Goal: Task Accomplishment & Management: Manage account settings

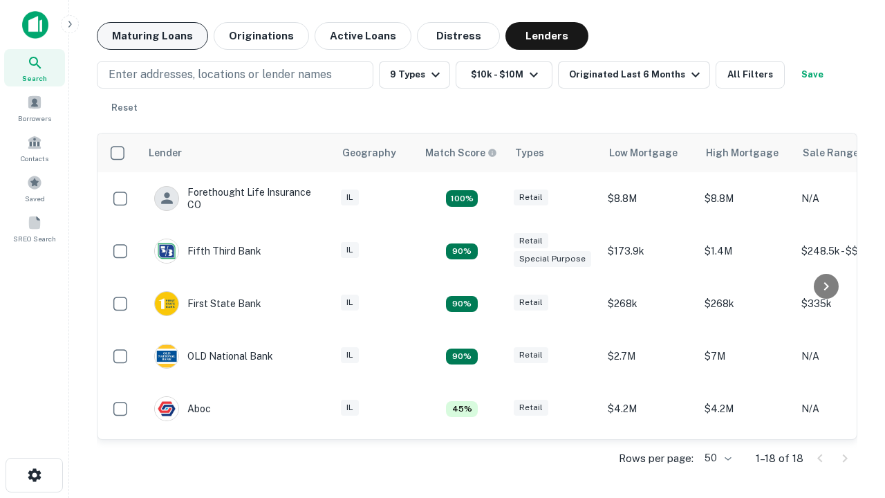
click at [152, 36] on button "Maturing Loans" at bounding box center [152, 36] width 111 height 28
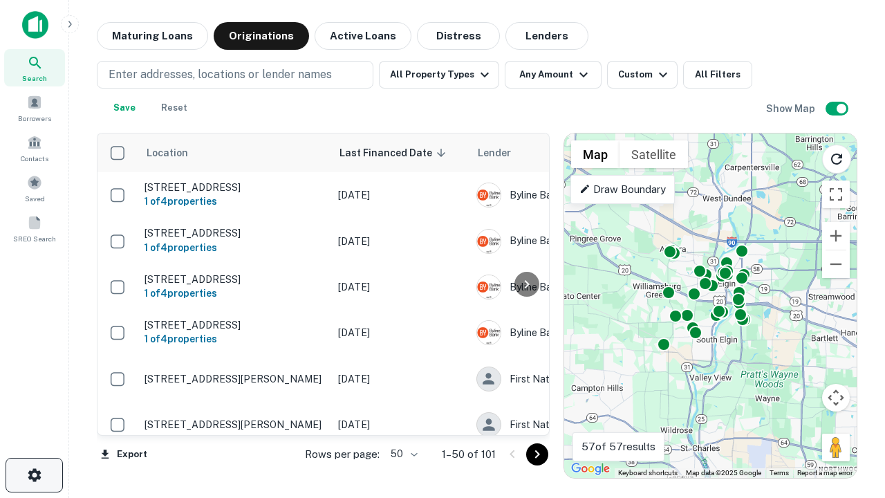
click at [34, 475] on icon "button" at bounding box center [34, 475] width 17 height 17
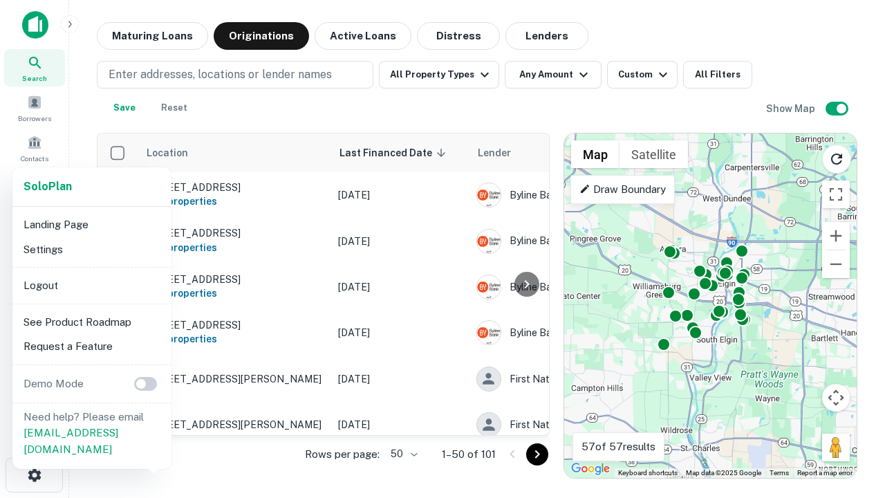
click at [91, 285] on li "Logout" at bounding box center [92, 285] width 148 height 25
